Goal: Transaction & Acquisition: Purchase product/service

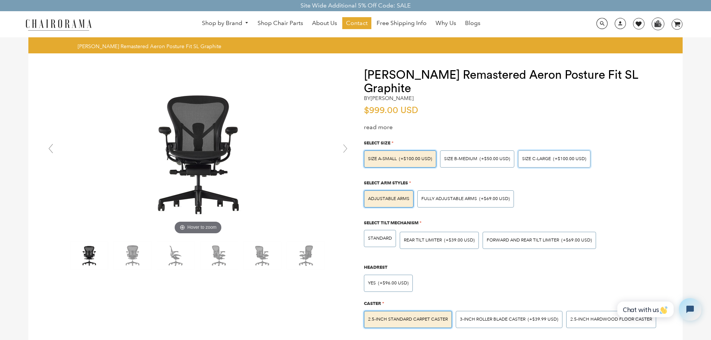
click at [536, 159] on span "SIZE C-LARGE" at bounding box center [536, 159] width 29 height 6
click at [0, 0] on input "SIZE C-LARGE (+$100.00 USD)" at bounding box center [0, 0] width 0 height 0
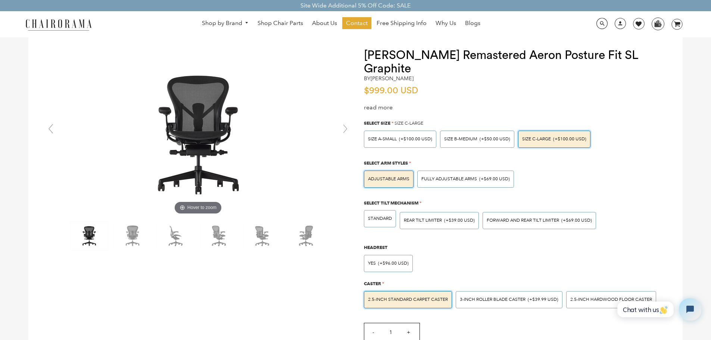
scroll to position [37, 0]
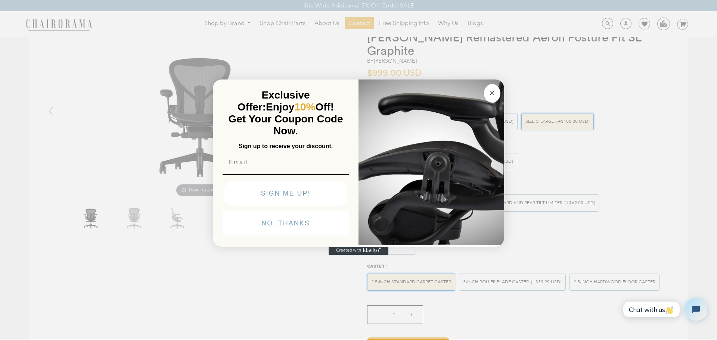
click at [478, 162] on img "POPUP Form" at bounding box center [432, 161] width 146 height 167
click at [494, 93] on circle "Close dialog" at bounding box center [492, 93] width 9 height 9
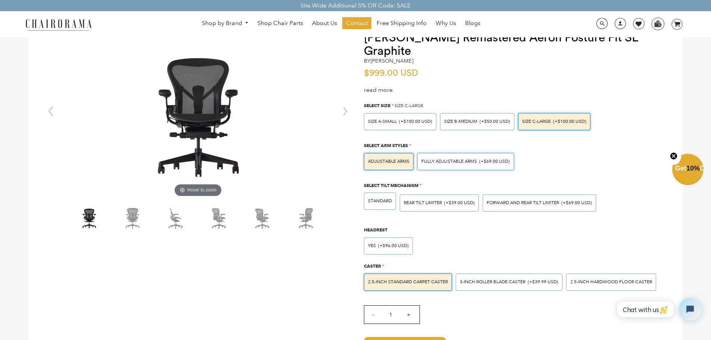
click at [465, 161] on span "Fully Adjustable Arms" at bounding box center [450, 162] width 56 height 6
click at [0, 0] on input "Fully Adjustable Arms (+$69.00 USD)" at bounding box center [0, 0] width 0 height 0
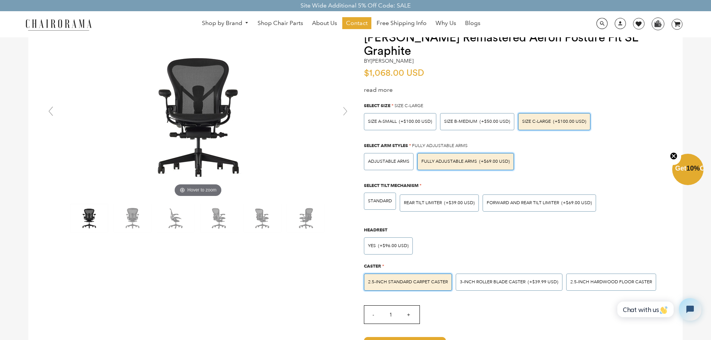
scroll to position [75, 0]
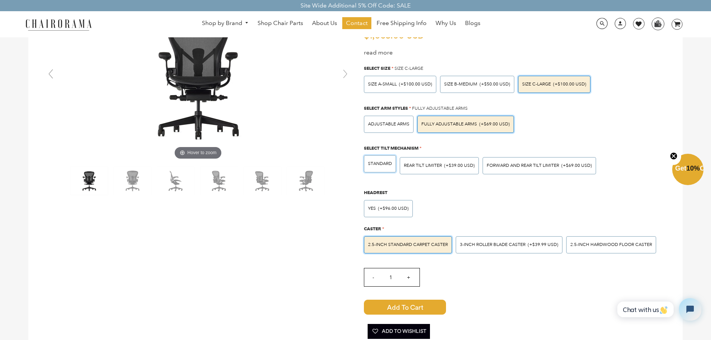
click at [391, 161] on div "STANDARD" at bounding box center [380, 163] width 32 height 17
click at [0, 0] on input "STANDARD" at bounding box center [0, 0] width 0 height 0
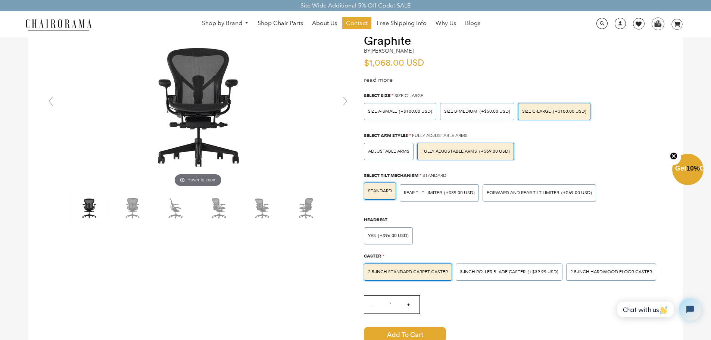
scroll to position [0, 0]
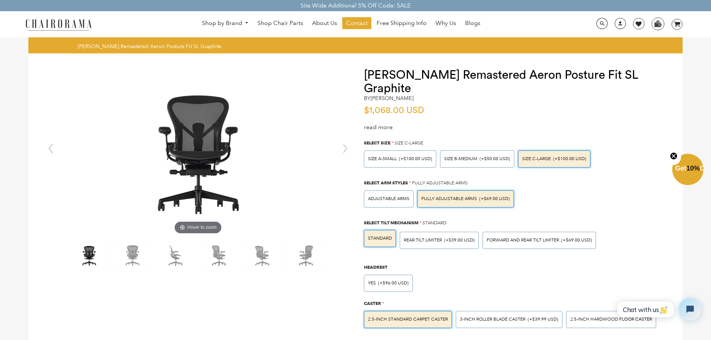
click at [691, 165] on span "Get 10% Off" at bounding box center [693, 168] width 34 height 7
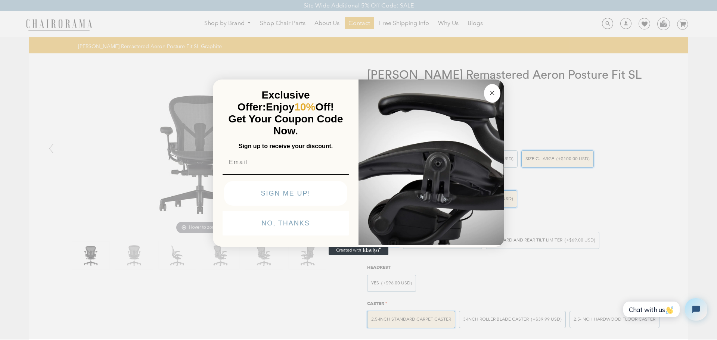
click at [493, 98] on button "Close dialog" at bounding box center [492, 93] width 16 height 19
